Goal: Information Seeking & Learning: Find specific fact

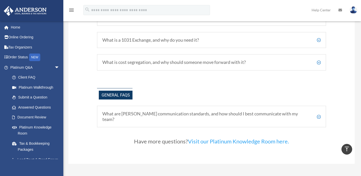
scroll to position [1221, 0]
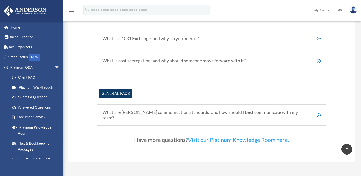
click at [318, 112] on h5 "What are Anderson's communication standards, and how should I best communicate …" at bounding box center [211, 115] width 218 height 11
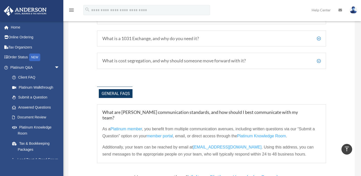
scroll to position [1220, 0]
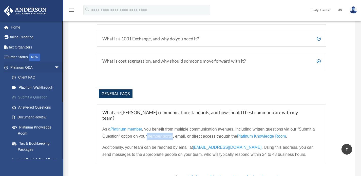
click at [35, 96] on link "Submit a Question" at bounding box center [37, 98] width 60 height 10
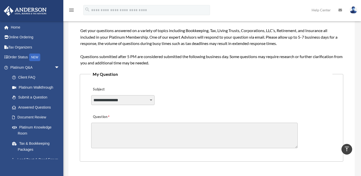
scroll to position [71, 0]
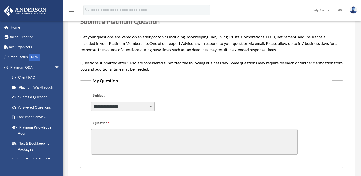
click at [111, 112] on div "**********" at bounding box center [122, 109] width 63 height 15
click at [113, 105] on select "**********" at bounding box center [122, 107] width 63 height 10
select select "******"
click at [91, 102] on select "**********" at bounding box center [122, 107] width 63 height 10
click at [198, 109] on div "**********" at bounding box center [211, 104] width 241 height 28
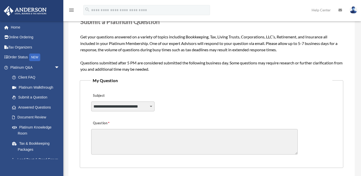
click at [198, 109] on div "**********" at bounding box center [211, 104] width 241 height 28
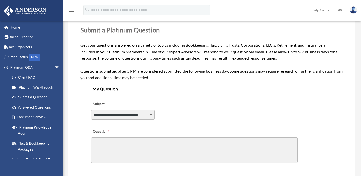
scroll to position [51, 0]
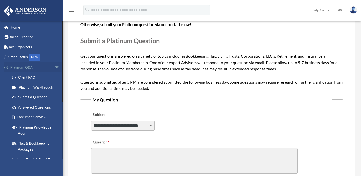
click at [54, 67] on span "arrow_drop_down" at bounding box center [59, 68] width 10 height 10
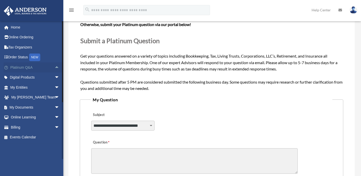
click at [54, 67] on span "arrow_drop_up" at bounding box center [59, 68] width 10 height 10
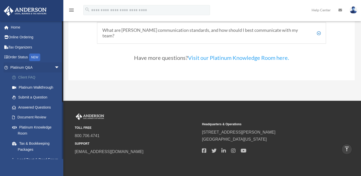
scroll to position [1050, 0]
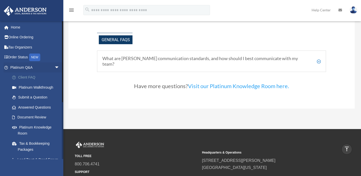
click at [30, 76] on link "Client FAQ" at bounding box center [37, 78] width 60 height 10
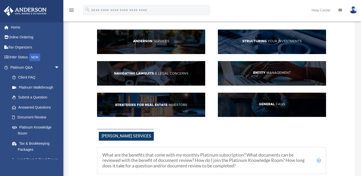
scroll to position [41, 0]
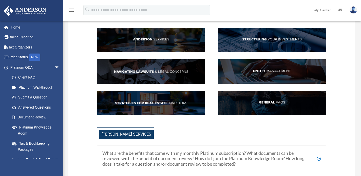
click at [276, 70] on img at bounding box center [272, 71] width 108 height 25
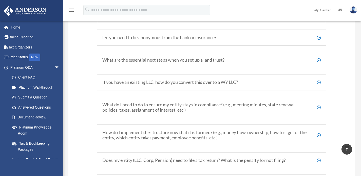
scroll to position [650, 0]
click at [319, 107] on h5 "What do I need to do to ensure my entity stays in compliance? (e.g., meeting mi…" at bounding box center [211, 107] width 218 height 11
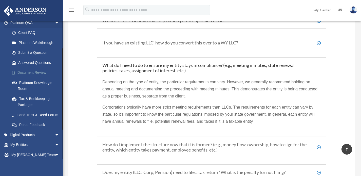
scroll to position [43, 0]
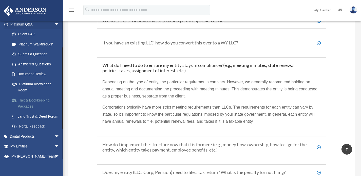
click at [36, 100] on link "Tax & Bookkeeping Packages" at bounding box center [37, 103] width 60 height 16
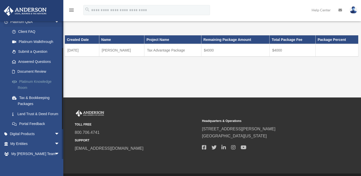
scroll to position [47, 0]
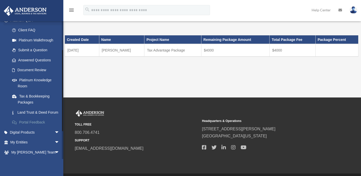
click at [31, 128] on link "Portal Feedback" at bounding box center [37, 123] width 60 height 10
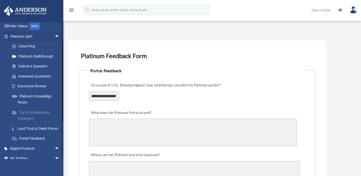
click at [35, 113] on link "Tax & Bookkeeping Packages" at bounding box center [37, 116] width 60 height 16
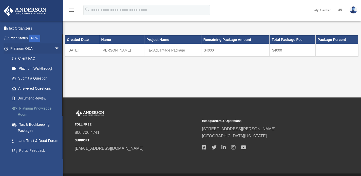
scroll to position [22, 0]
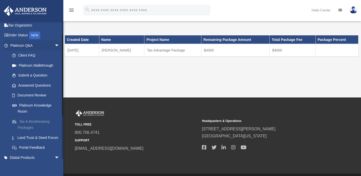
click at [33, 118] on link "Tax & Bookkeeping Packages" at bounding box center [37, 125] width 60 height 16
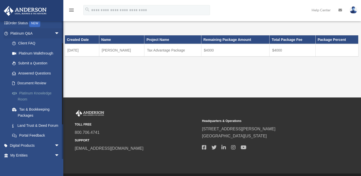
scroll to position [41, 0]
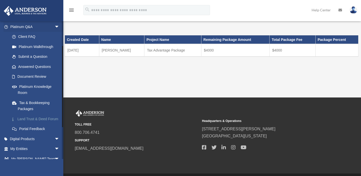
click at [31, 118] on link "Land Trust & Deed Forum" at bounding box center [37, 119] width 60 height 10
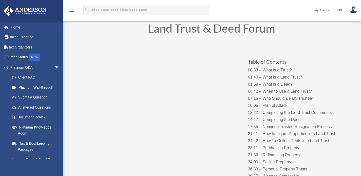
scroll to position [25, 0]
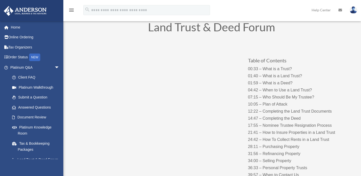
click at [223, 151] on div "Table of Contents 00:33 – What is a Trust? 01:40 – What is a Land Trust? 01:59 …" at bounding box center [211, 112] width 273 height 143
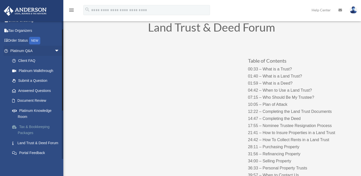
scroll to position [14, 0]
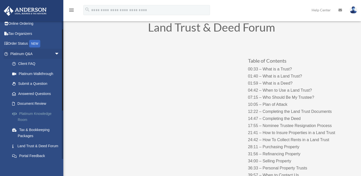
click at [35, 113] on link "Platinum Knowledge Room" at bounding box center [37, 117] width 60 height 16
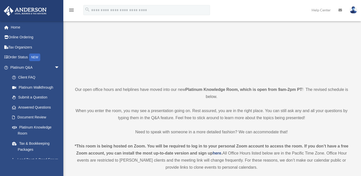
scroll to position [56, 0]
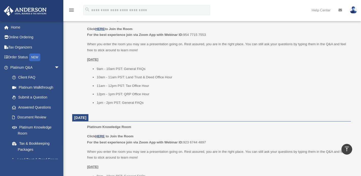
scroll to position [555, 0]
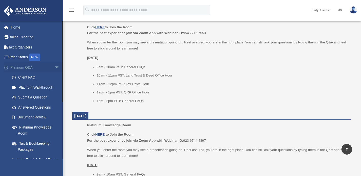
click at [54, 68] on span "arrow_drop_down" at bounding box center [59, 68] width 10 height 10
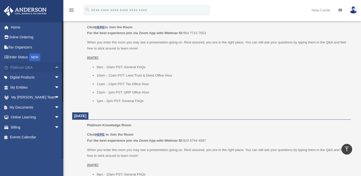
click at [54, 68] on span "arrow_drop_up" at bounding box center [59, 68] width 10 height 10
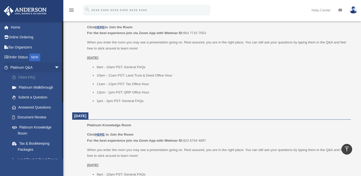
click at [29, 77] on link "Client FAQ" at bounding box center [37, 78] width 60 height 10
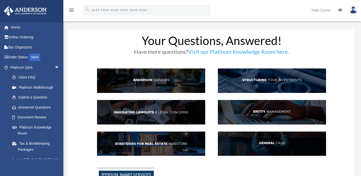
click at [34, 87] on link "Platinum Walkthrough" at bounding box center [37, 87] width 60 height 10
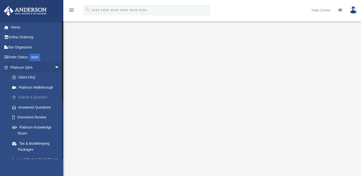
click at [34, 98] on link "Submit a Question" at bounding box center [37, 98] width 60 height 10
click at [39, 97] on link "Submit a Question" at bounding box center [37, 98] width 60 height 10
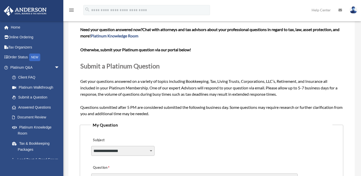
scroll to position [48, 0]
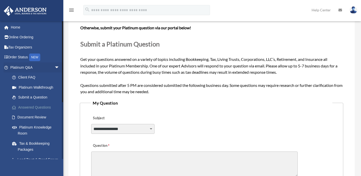
click at [35, 108] on link "Answered Questions" at bounding box center [37, 107] width 60 height 10
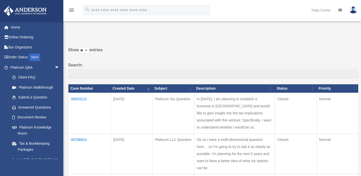
click at [202, 47] on label "Show ** ** ** *** entries" at bounding box center [213, 53] width 290 height 12
click at [89, 48] on select "** ** ** ***" at bounding box center [84, 51] width 10 height 6
click at [33, 116] on link "Document Review" at bounding box center [37, 118] width 60 height 10
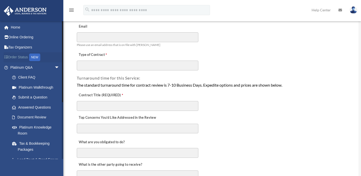
click at [19, 56] on link "Order Status NEW" at bounding box center [36, 57] width 64 height 10
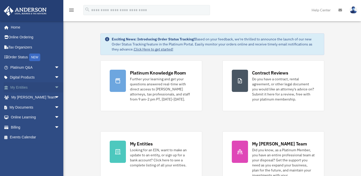
click at [54, 88] on span "arrow_drop_down" at bounding box center [59, 87] width 10 height 10
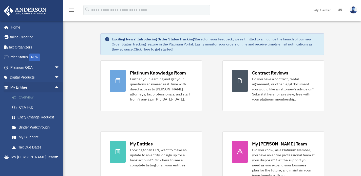
click at [20, 97] on link "Overview" at bounding box center [37, 98] width 60 height 10
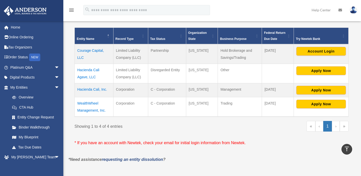
scroll to position [96, 0]
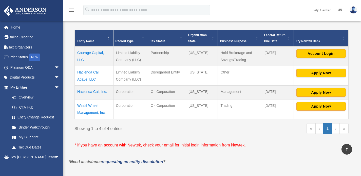
click at [337, 129] on link "›" at bounding box center [335, 128] width 8 height 11
click at [319, 128] on link "‹" at bounding box center [319, 128] width 8 height 11
click at [341, 127] on link "»" at bounding box center [343, 128] width 9 height 11
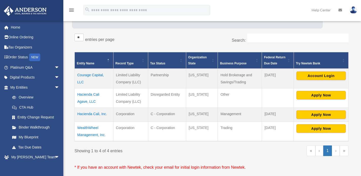
scroll to position [74, 0]
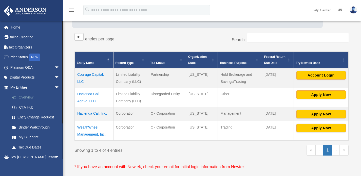
click at [24, 96] on link "Overview" at bounding box center [37, 98] width 60 height 10
click at [28, 107] on link "CTA Hub" at bounding box center [37, 107] width 60 height 10
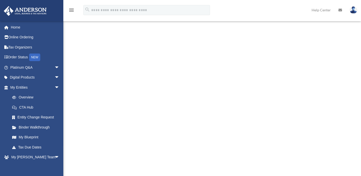
scroll to position [62, 0]
click at [29, 117] on link "Entity Change Request" at bounding box center [37, 118] width 60 height 10
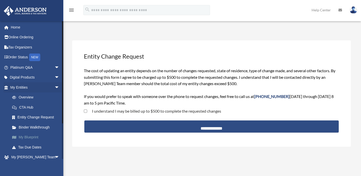
click at [26, 136] on link "My Blueprint" at bounding box center [37, 138] width 60 height 10
click at [30, 146] on link "Tax Due Dates" at bounding box center [37, 147] width 60 height 10
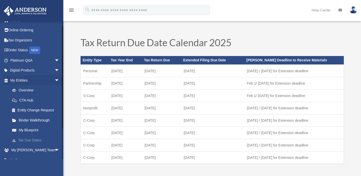
scroll to position [6, 0]
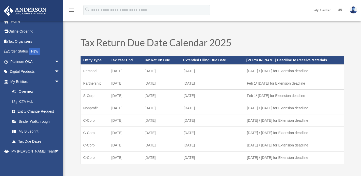
drag, startPoint x: 82, startPoint y: 71, endPoint x: 225, endPoint y: 74, distance: 142.5
click at [225, 74] on tr "Personal [DATE] [DATE] October [DATE] 1 / [DATE] for Extension deadline" at bounding box center [211, 71] width 263 height 13
click at [228, 74] on td "[DATE]" at bounding box center [212, 71] width 63 height 13
drag, startPoint x: 322, startPoint y: 71, endPoint x: 83, endPoint y: 73, distance: 238.9
click at [83, 73] on tr "Personal [DATE] [DATE] October [DATE] 1 / [DATE] for Extension deadline" at bounding box center [211, 71] width 263 height 13
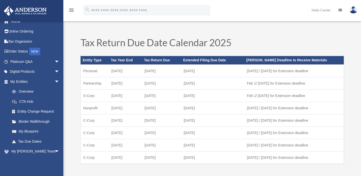
click at [103, 84] on td "Partnership" at bounding box center [94, 83] width 28 height 12
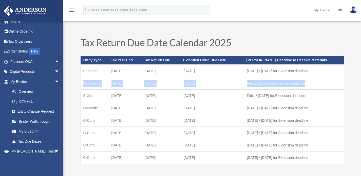
drag, startPoint x: 83, startPoint y: 83, endPoint x: 308, endPoint y: 81, distance: 225.2
click at [308, 81] on tr "Partnership [DATE] March [DATE] Feb 1/ [DATE] for Extension deadline" at bounding box center [211, 83] width 263 height 12
click at [310, 82] on td "Feb 1/ July 1 for Extension deadline" at bounding box center [293, 83] width 99 height 12
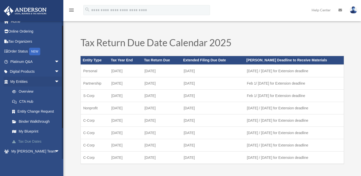
scroll to position [44, 0]
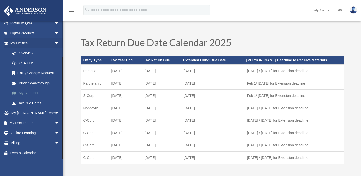
click at [30, 94] on link "My Blueprint" at bounding box center [37, 93] width 60 height 10
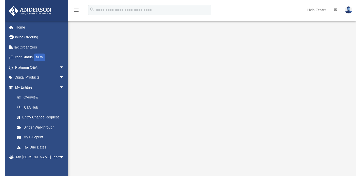
scroll to position [42, 0]
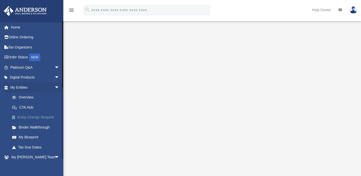
click at [34, 118] on link "Entity Change Request" at bounding box center [37, 118] width 60 height 10
